Goal: Task Accomplishment & Management: Manage account settings

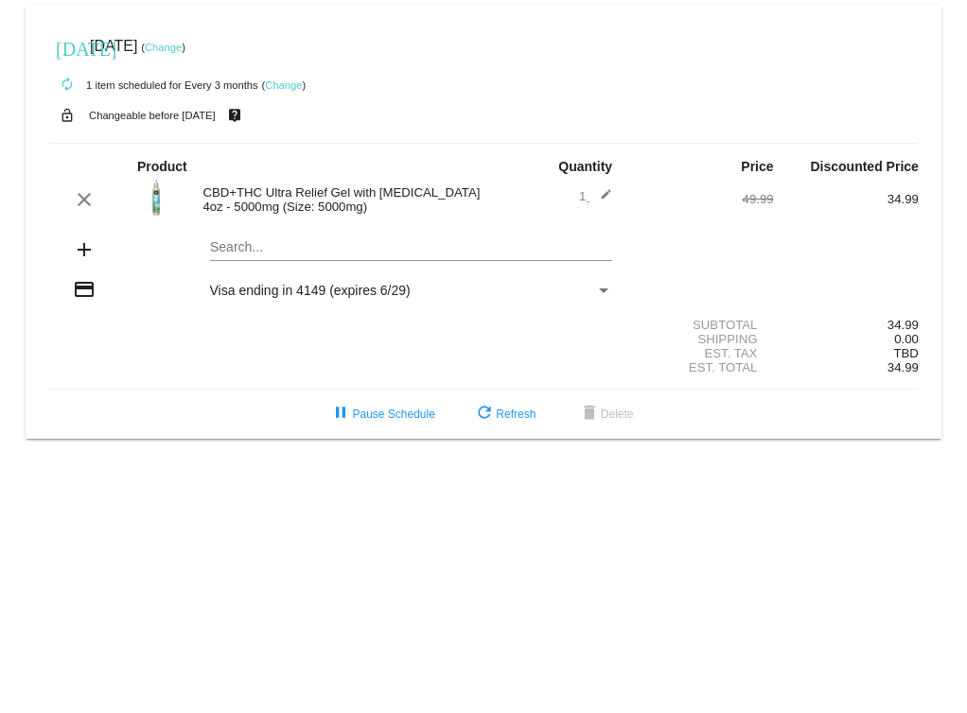
click at [182, 45] on link "Change" at bounding box center [163, 47] width 37 height 11
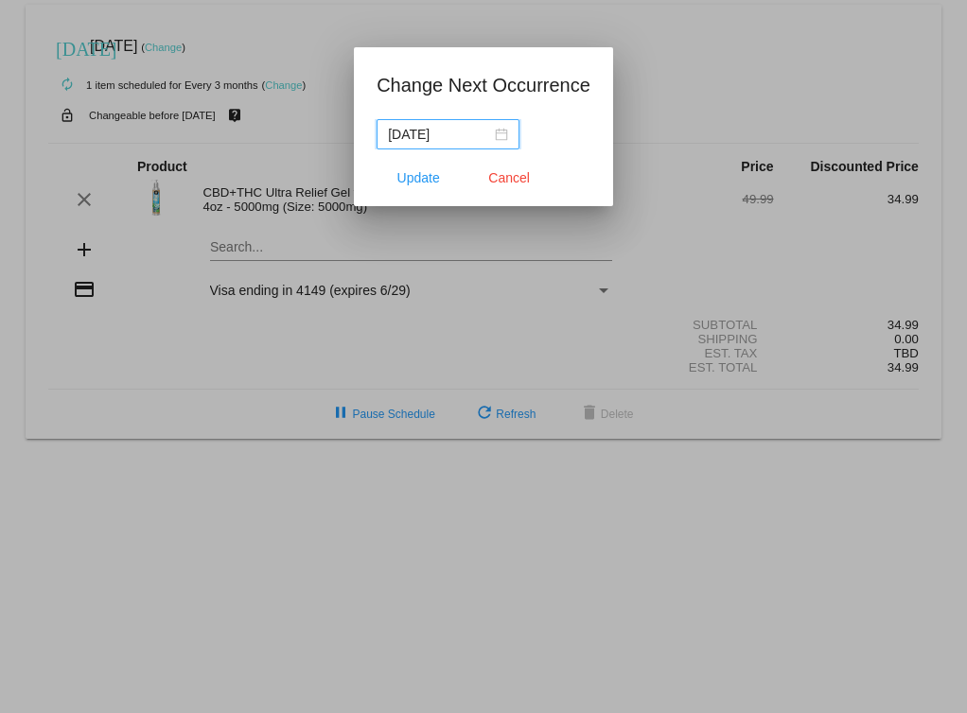
click at [488, 135] on div "2025-11-21" at bounding box center [448, 134] width 120 height 21
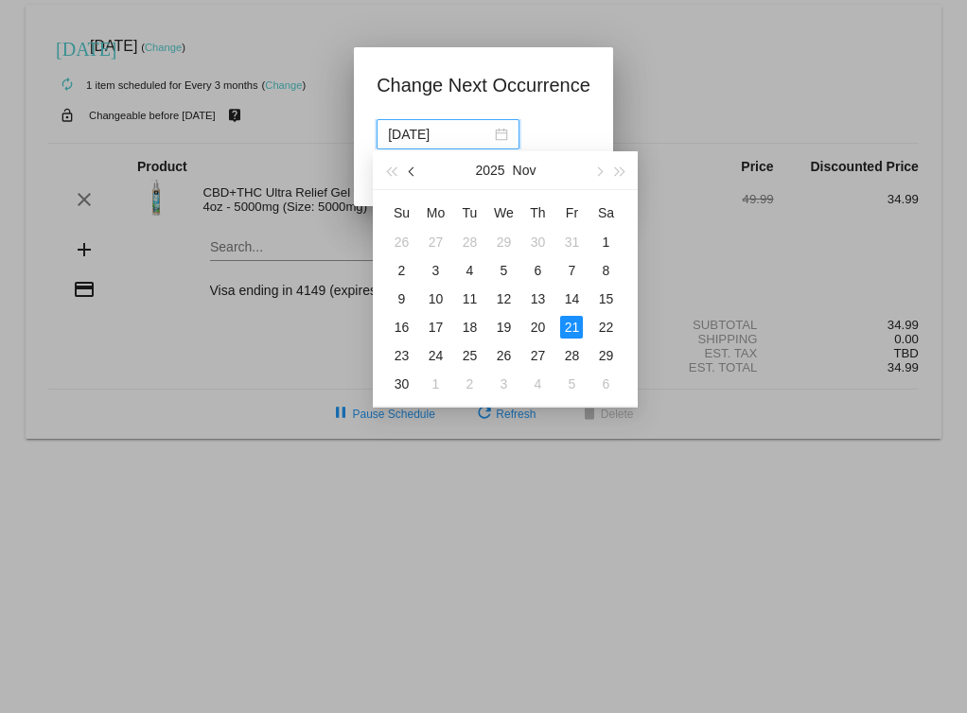
click at [412, 168] on span "button" at bounding box center [412, 171] width 9 height 9
click at [412, 169] on span "button" at bounding box center [412, 171] width 9 height 9
click at [441, 354] on div "25" at bounding box center [435, 355] width 23 height 23
type input "2025-08-25"
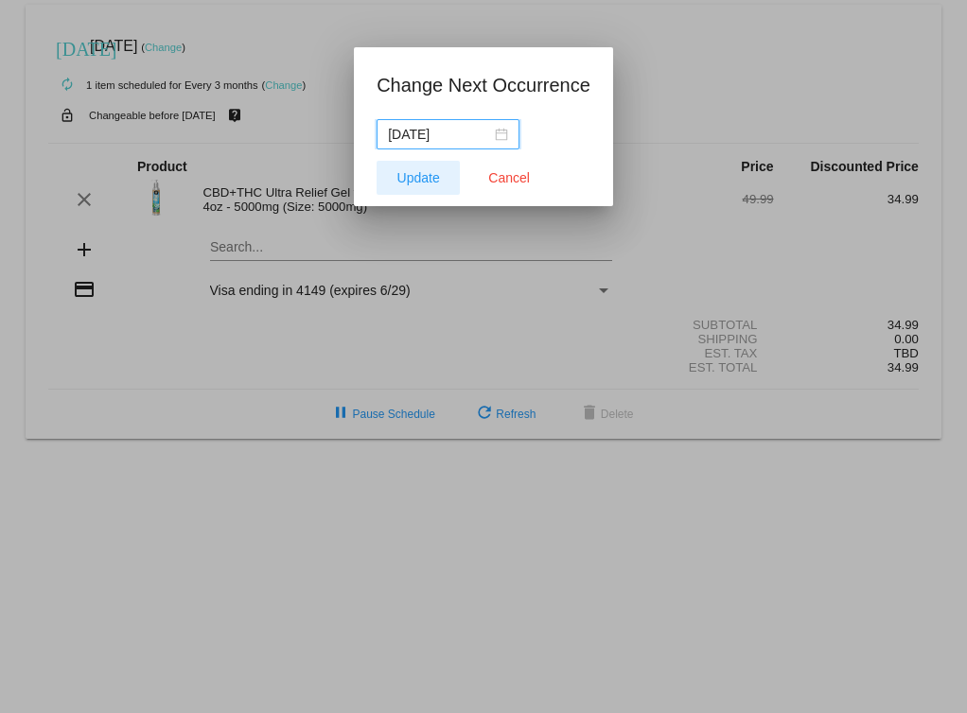
click at [421, 172] on span "Update" at bounding box center [418, 177] width 43 height 15
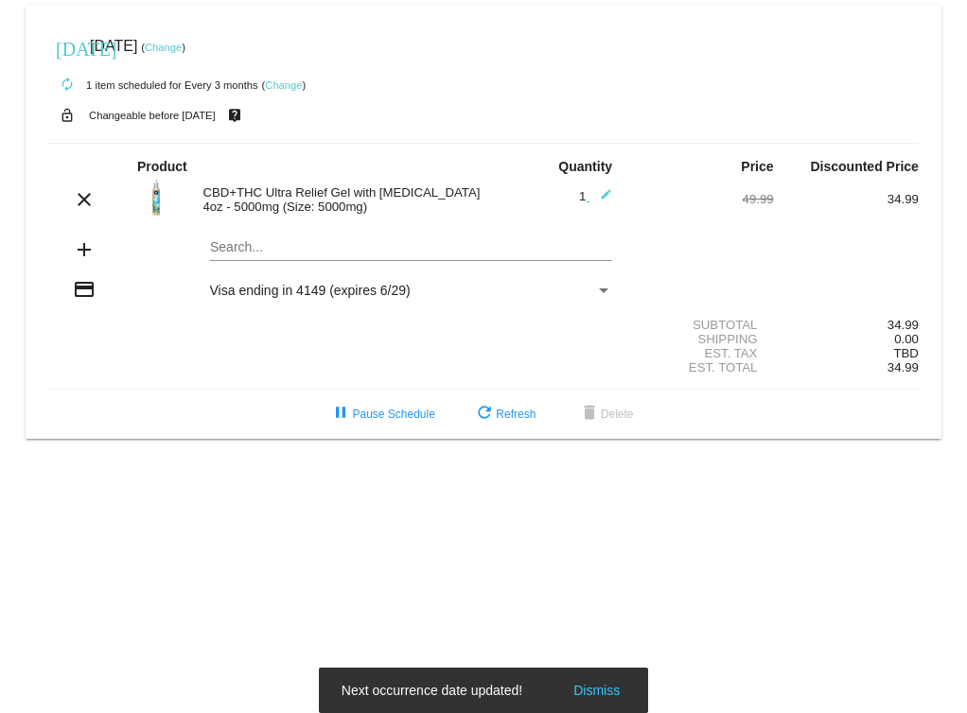
click at [602, 204] on mat-icon "edit" at bounding box center [600, 199] width 23 height 23
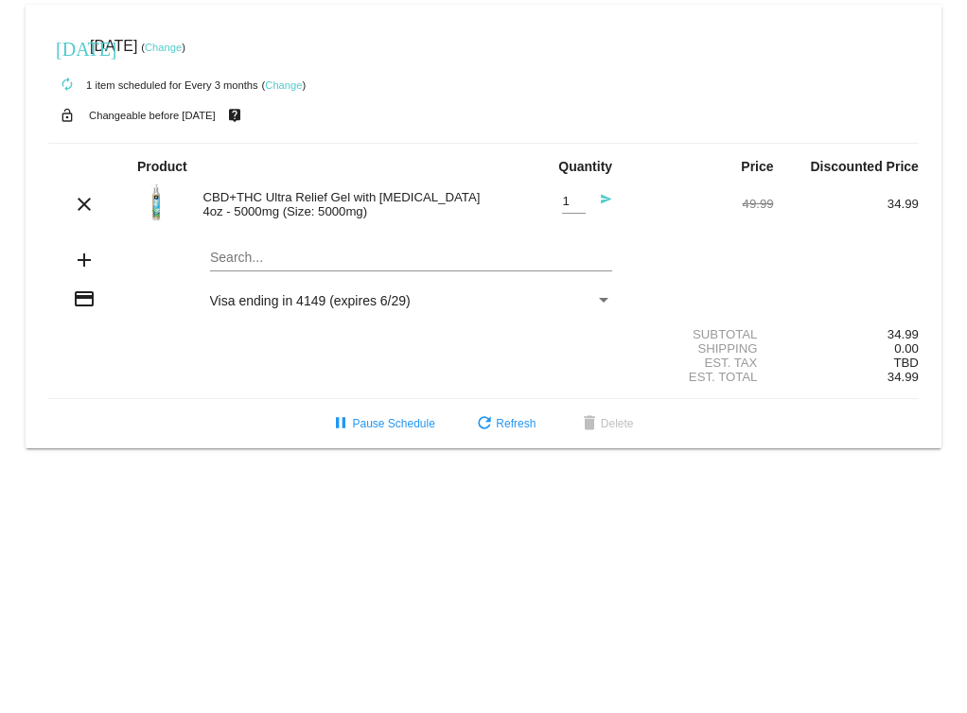
click at [604, 207] on mat-icon "send" at bounding box center [600, 204] width 23 height 23
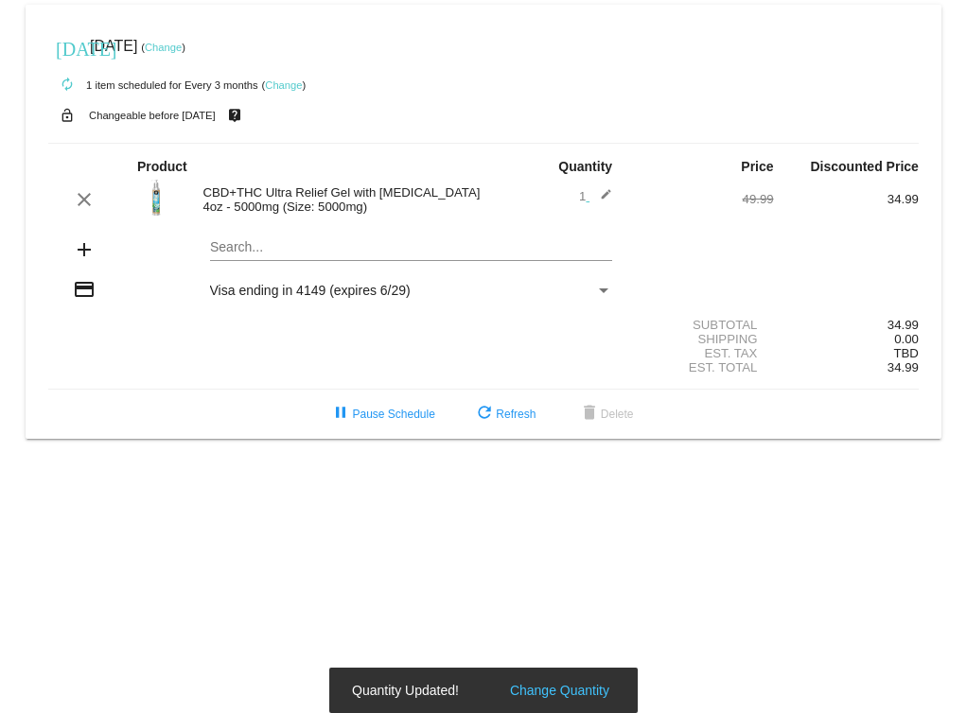
click at [600, 211] on mat-icon "edit" at bounding box center [600, 199] width 23 height 23
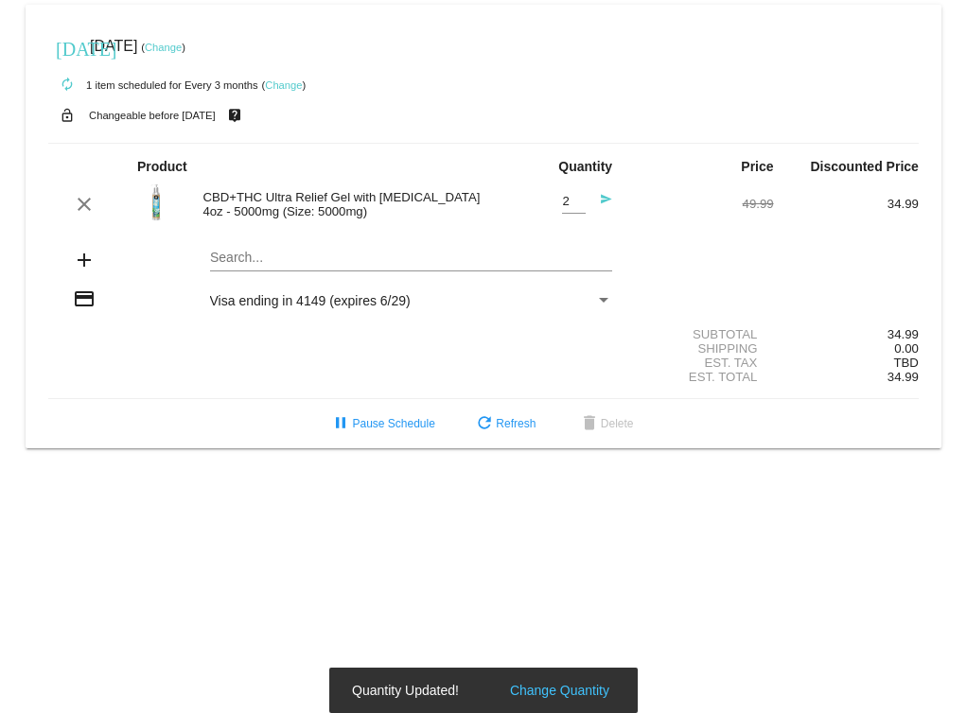
type input "2"
click at [575, 208] on input "2" at bounding box center [574, 202] width 24 height 14
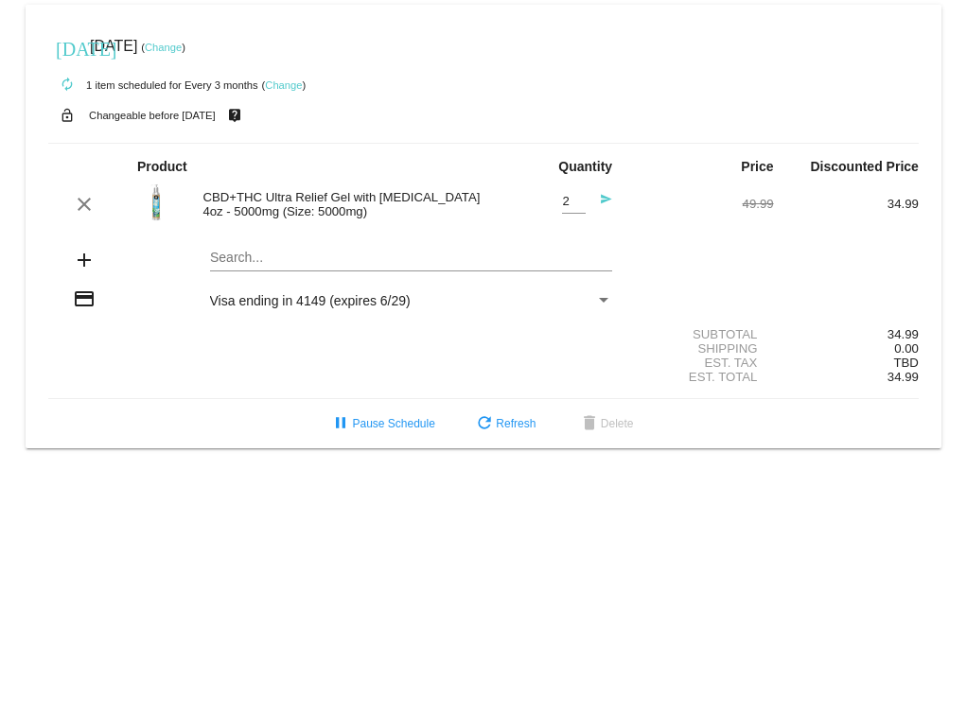
click at [599, 638] on body "today Aug 25 2025 ( Change ) autorenew 1 item scheduled for Every 3 months ( Ch…" at bounding box center [483, 356] width 967 height 713
click at [536, 431] on span "refresh Refresh" at bounding box center [504, 423] width 62 height 13
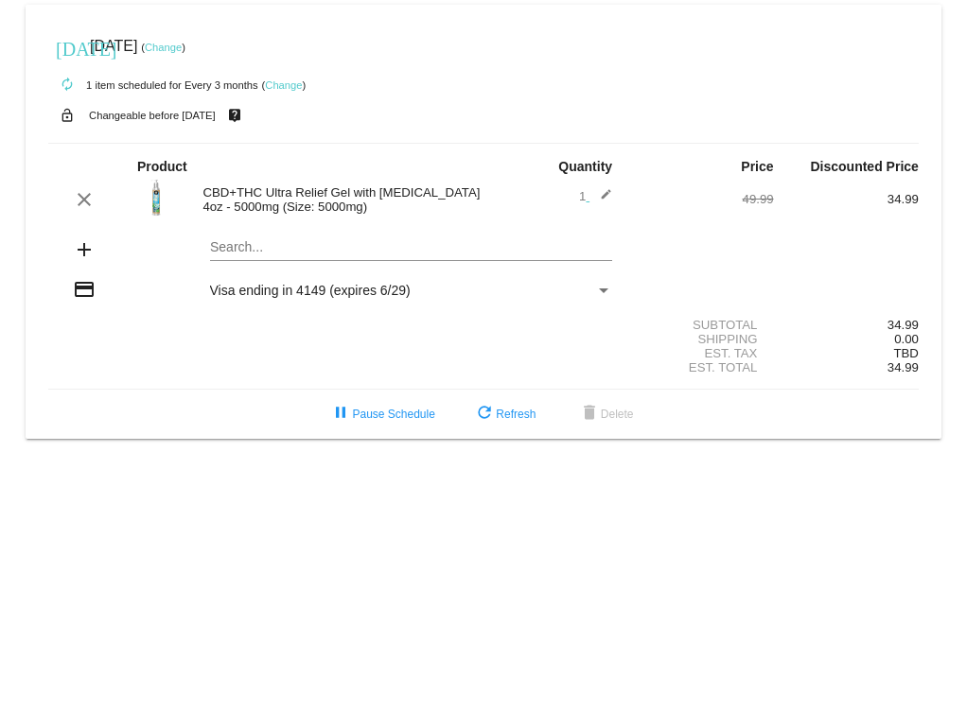
click at [597, 209] on mat-icon "edit" at bounding box center [600, 199] width 23 height 23
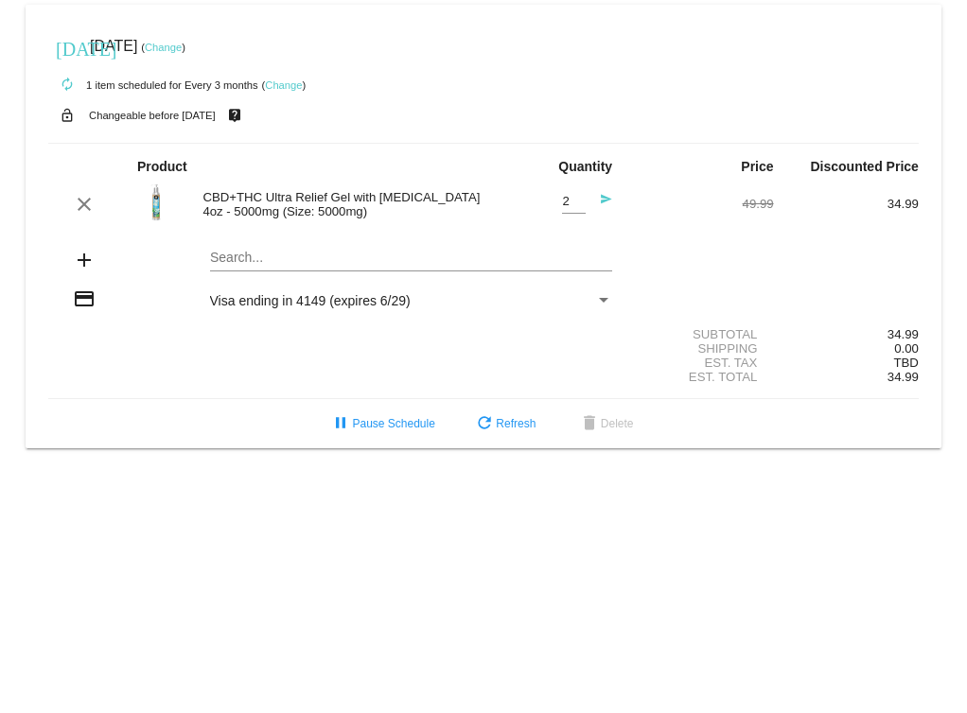
type input "2"
click at [579, 205] on input "2" at bounding box center [574, 202] width 24 height 14
click at [596, 289] on div "Search..." at bounding box center [411, 262] width 403 height 54
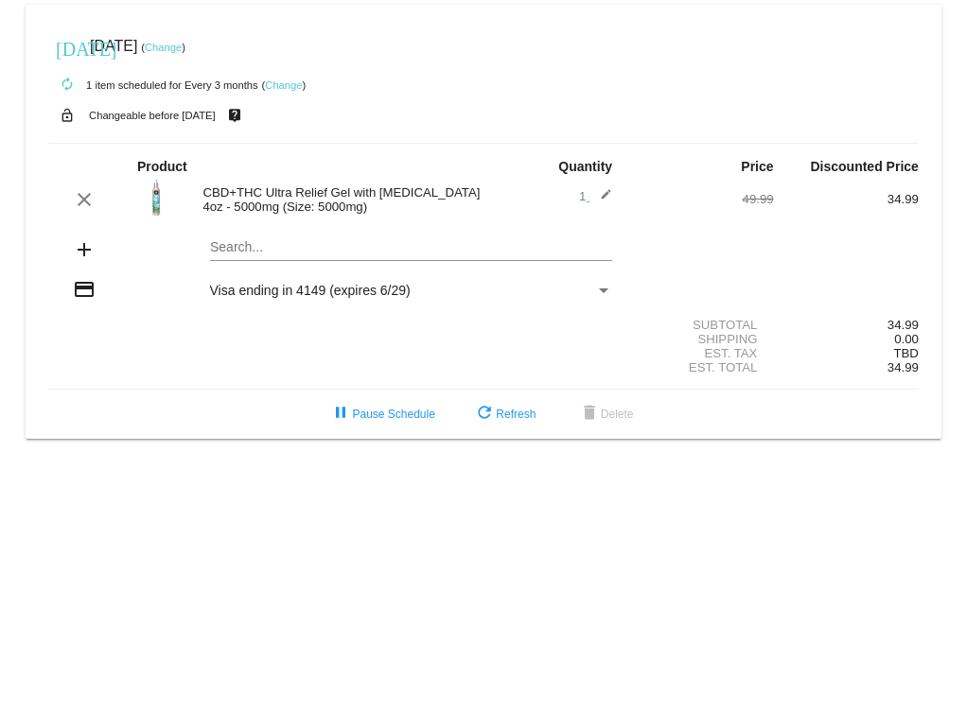
click at [302, 86] on link "Change" at bounding box center [283, 84] width 37 height 11
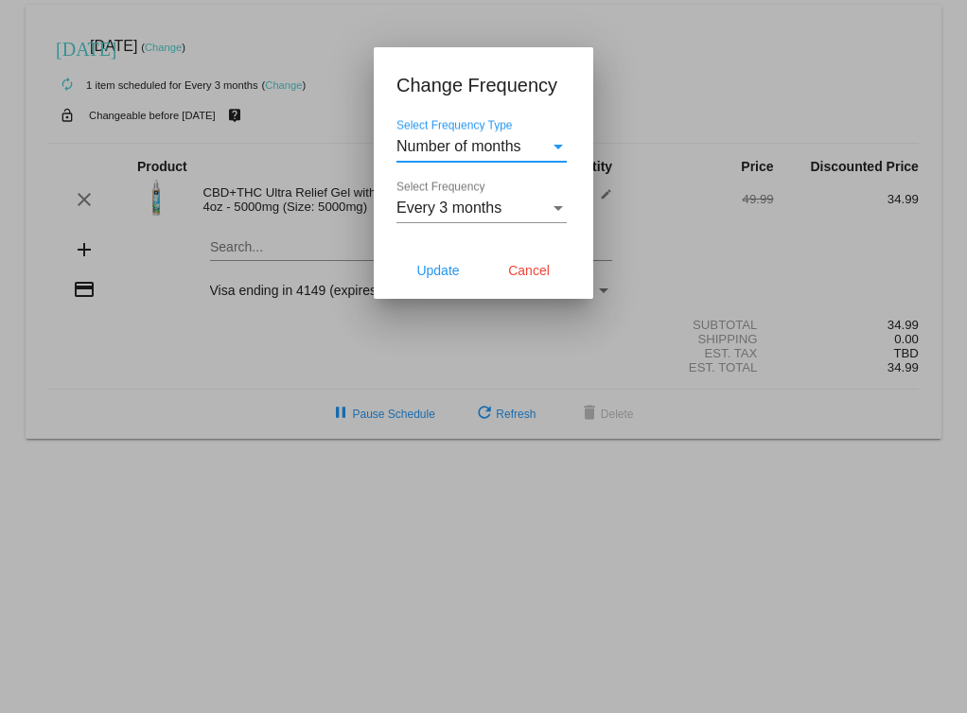
click at [558, 149] on div "Select Frequency Type" at bounding box center [558, 147] width 9 height 5
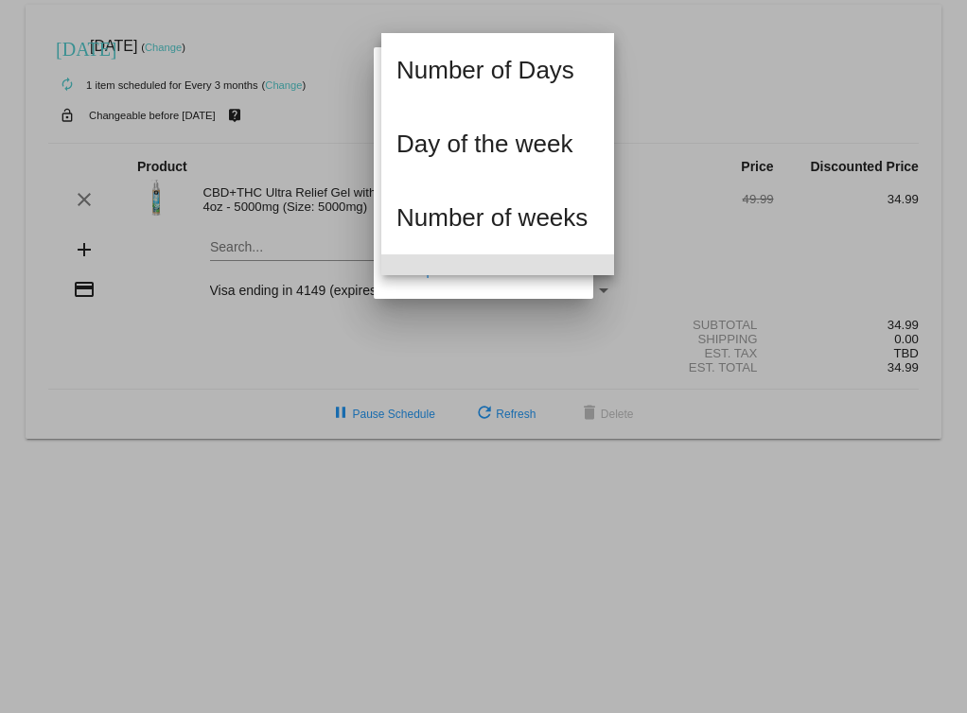
scroll to position [127, 0]
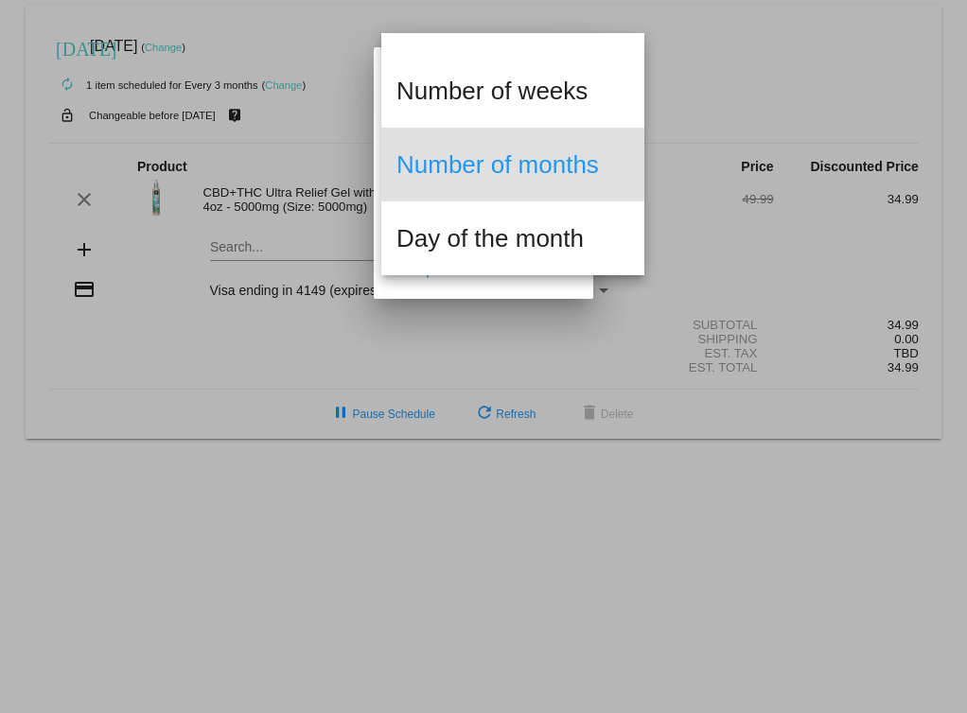
click at [558, 161] on span "Number of months" at bounding box center [512, 165] width 233 height 74
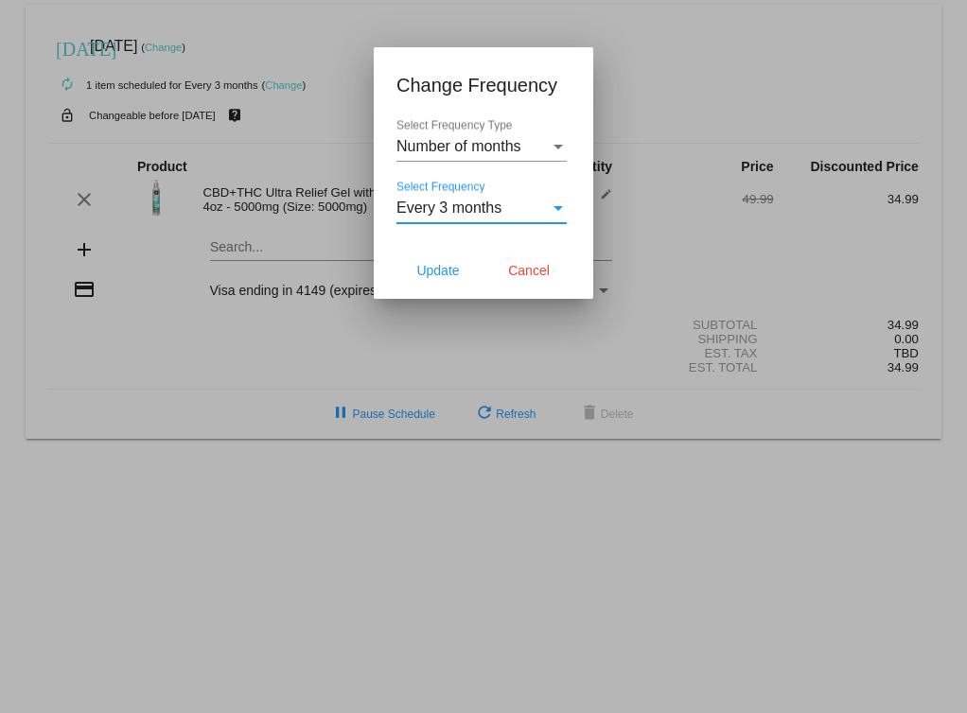
click at [501, 216] on span "Every 3 months" at bounding box center [448, 208] width 105 height 16
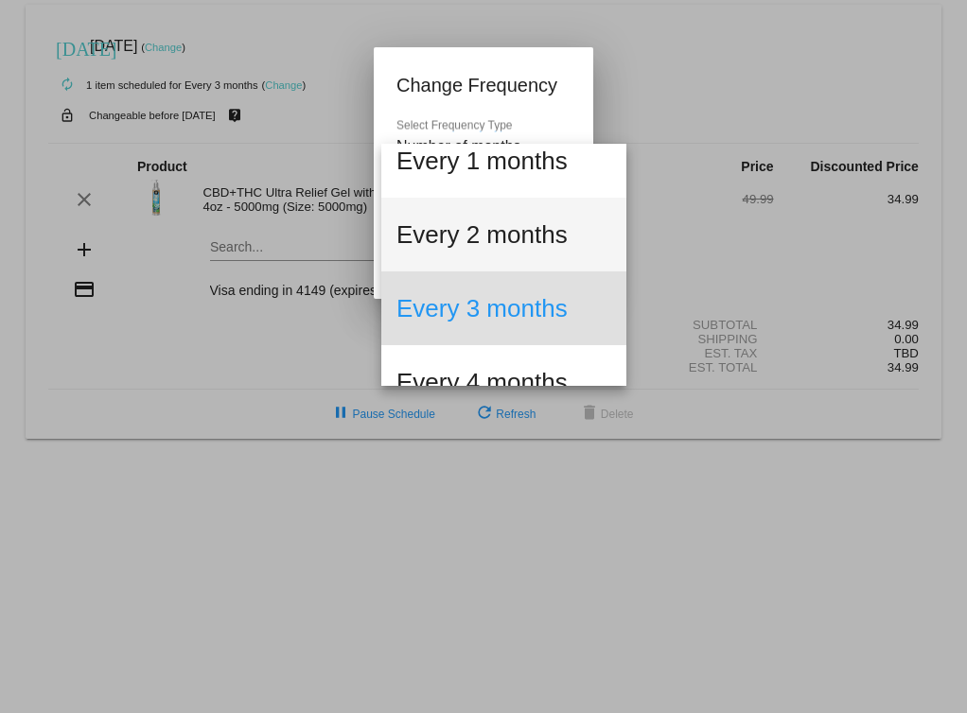
scroll to position [0, 0]
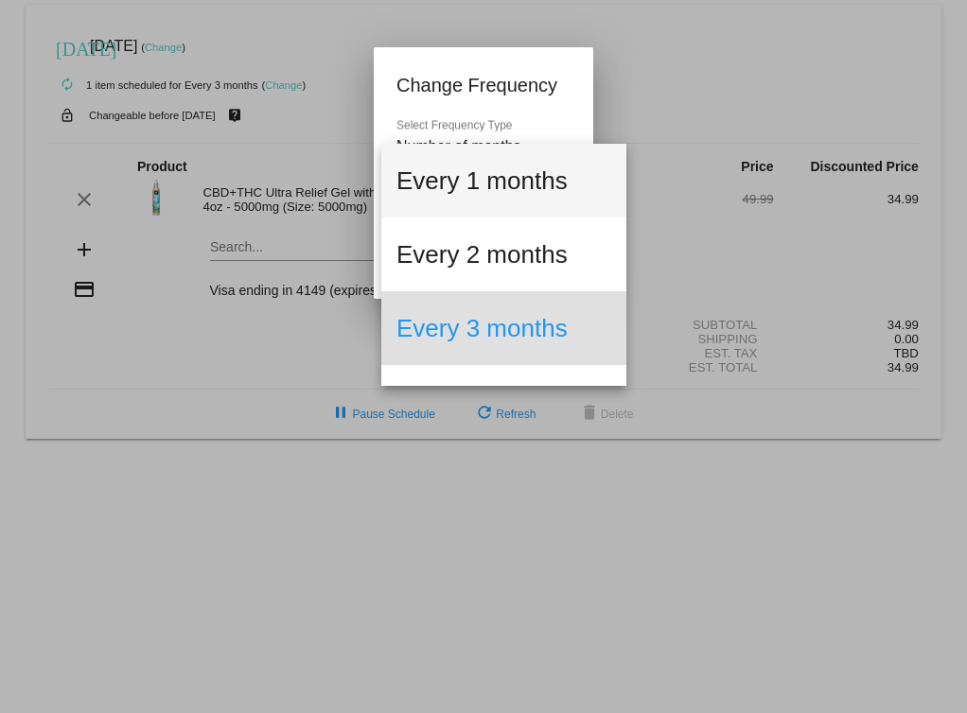
click at [522, 186] on span "Every 1 months" at bounding box center [503, 181] width 215 height 74
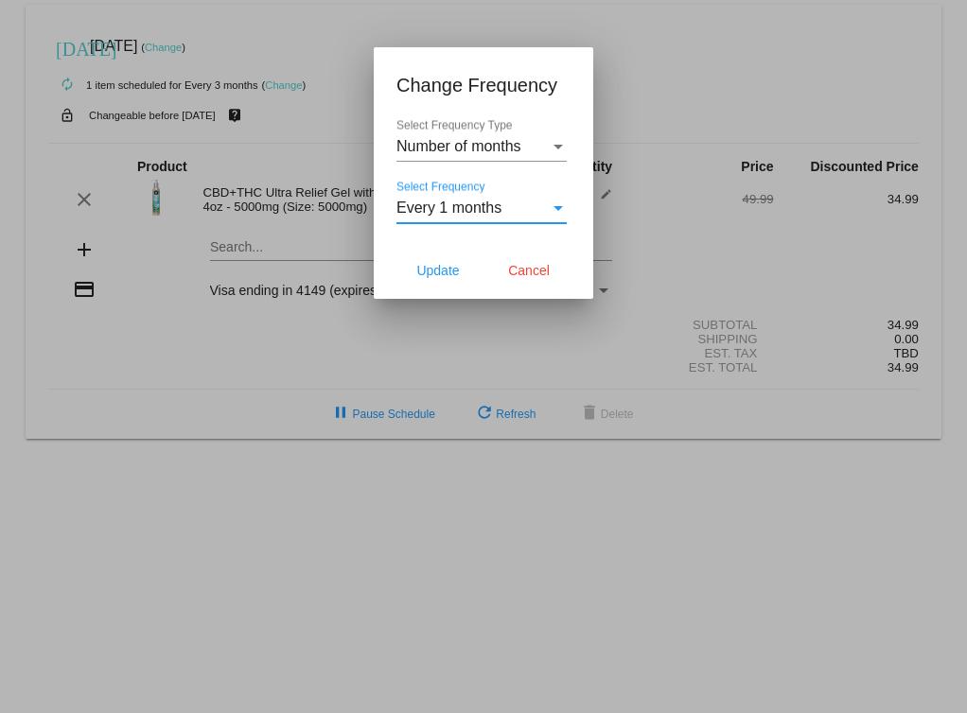
click at [521, 154] on span "Number of months" at bounding box center [458, 146] width 125 height 16
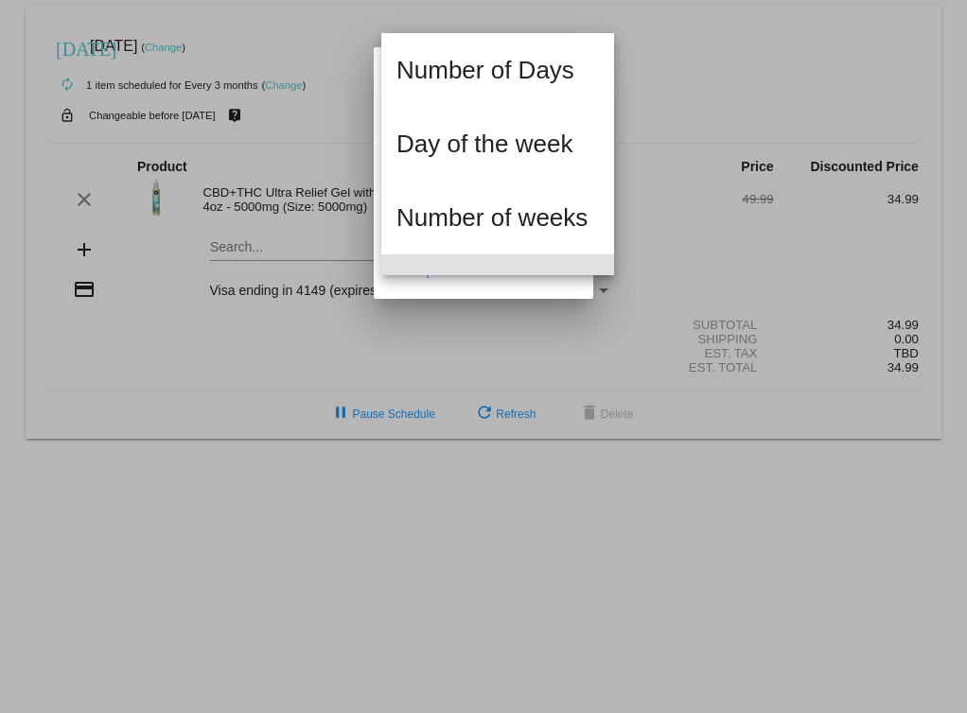
scroll to position [127, 0]
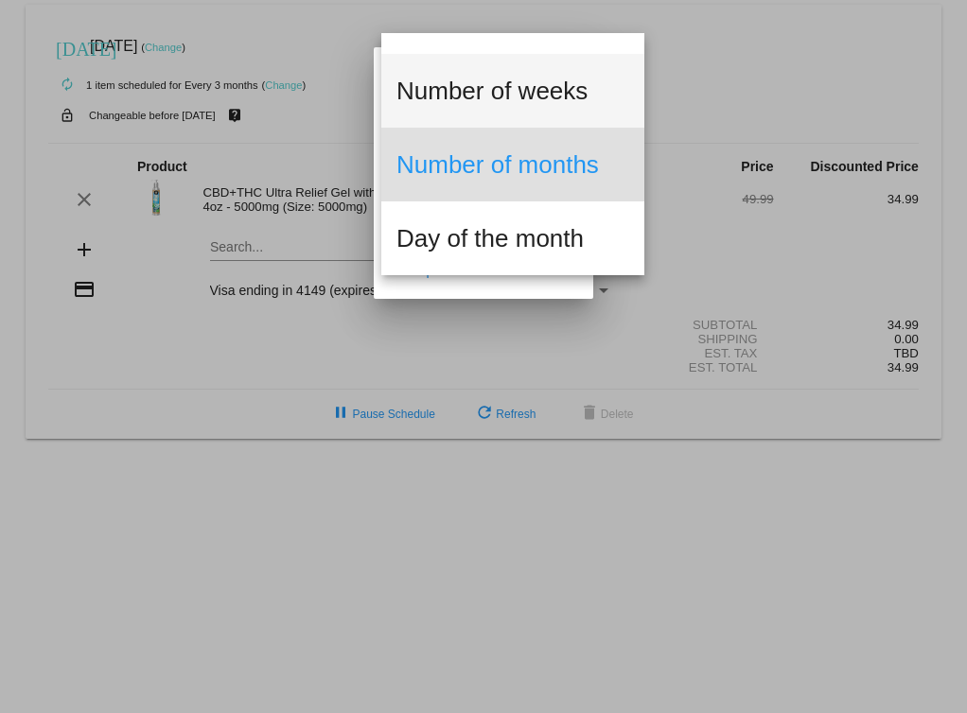
click at [542, 79] on span "Number of weeks" at bounding box center [512, 91] width 233 height 74
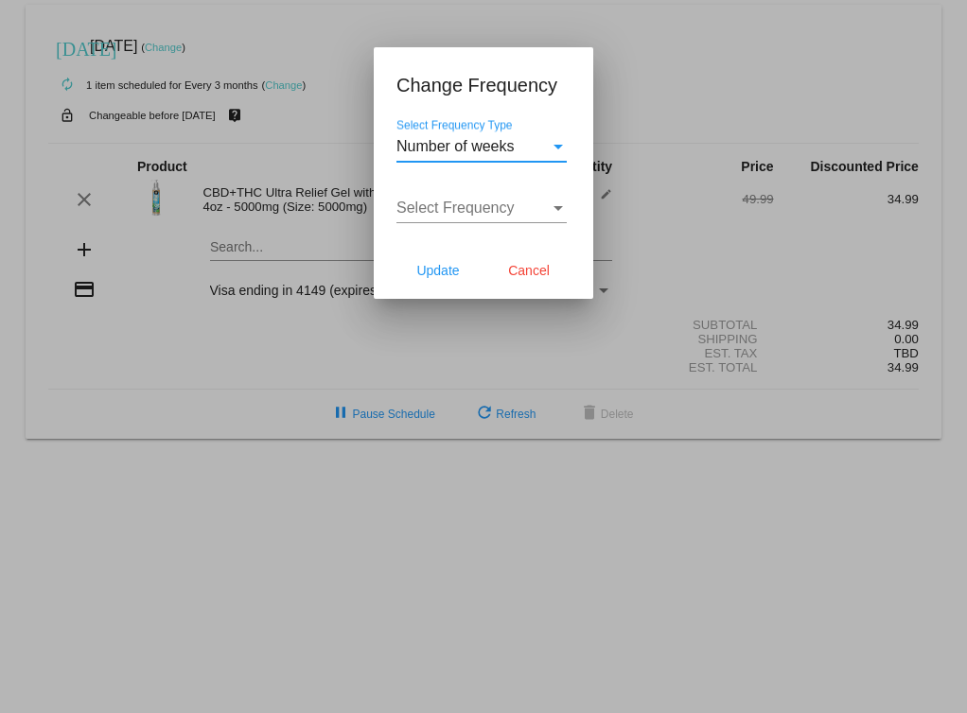
click at [515, 216] on span "Select Frequency" at bounding box center [455, 208] width 118 height 16
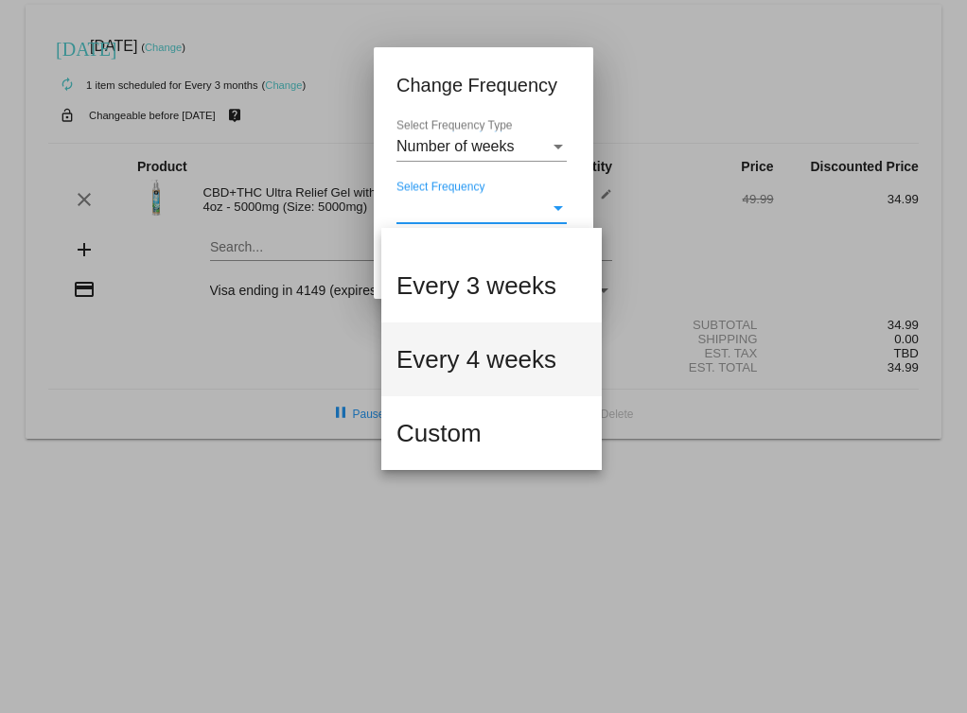
click at [516, 353] on span "Every 4 weeks" at bounding box center [491, 360] width 190 height 74
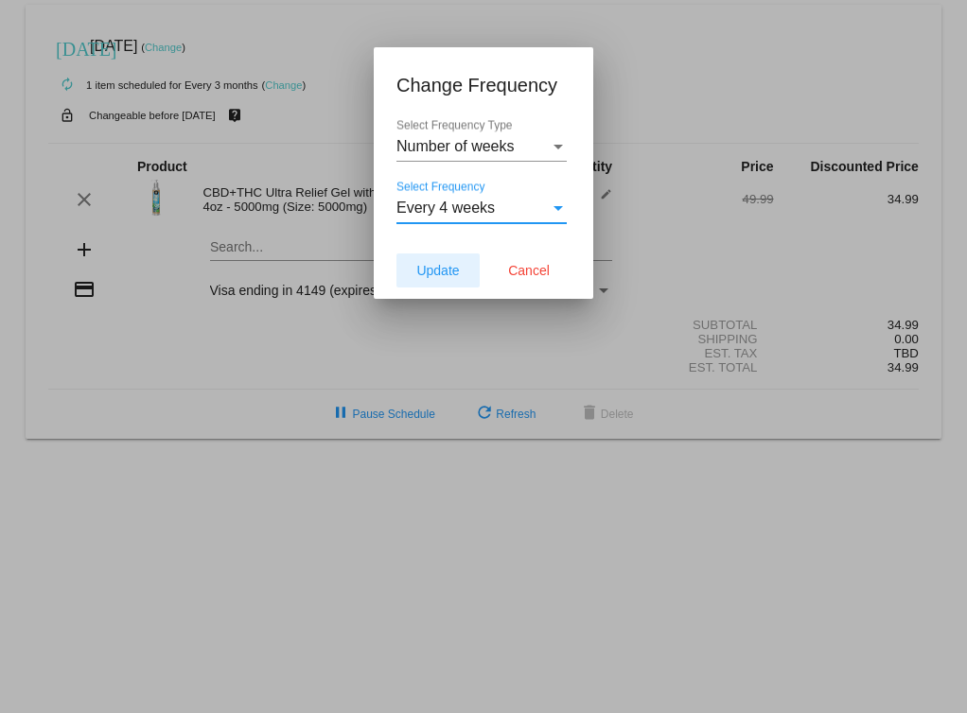
click at [451, 278] on span "Update" at bounding box center [437, 270] width 43 height 15
